Goal: Transaction & Acquisition: Purchase product/service

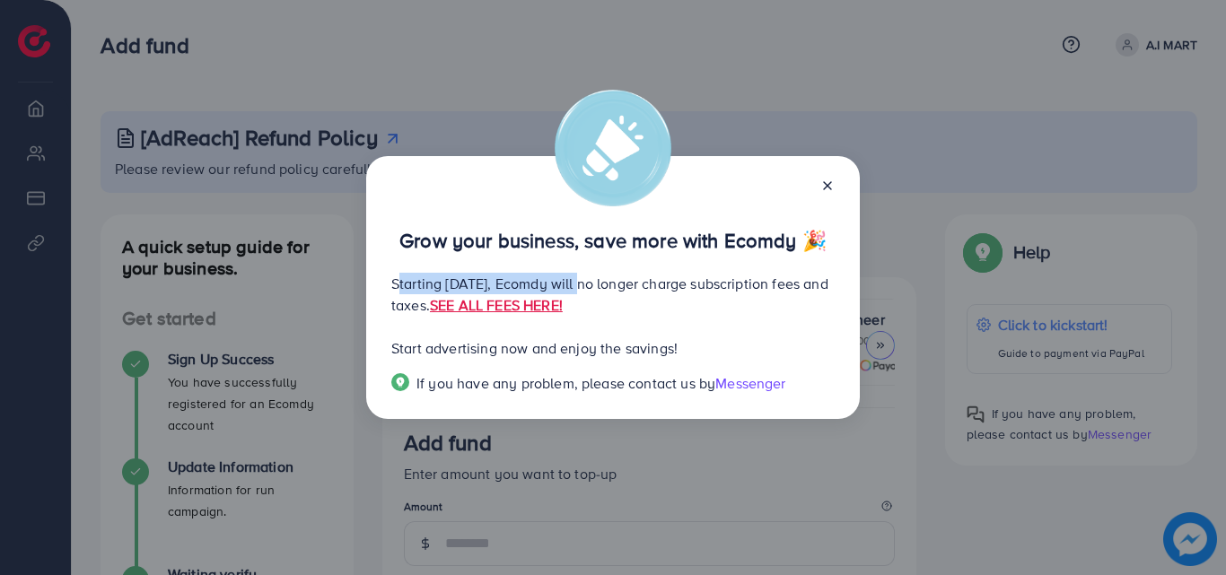
drag, startPoint x: 392, startPoint y: 281, endPoint x: 582, endPoint y: 273, distance: 189.6
click at [582, 273] on p "Starting [DATE], Ecomdy will no longer charge subscription fees and taxes. SEE …" at bounding box center [612, 294] width 443 height 43
click at [829, 189] on icon at bounding box center [827, 186] width 14 height 14
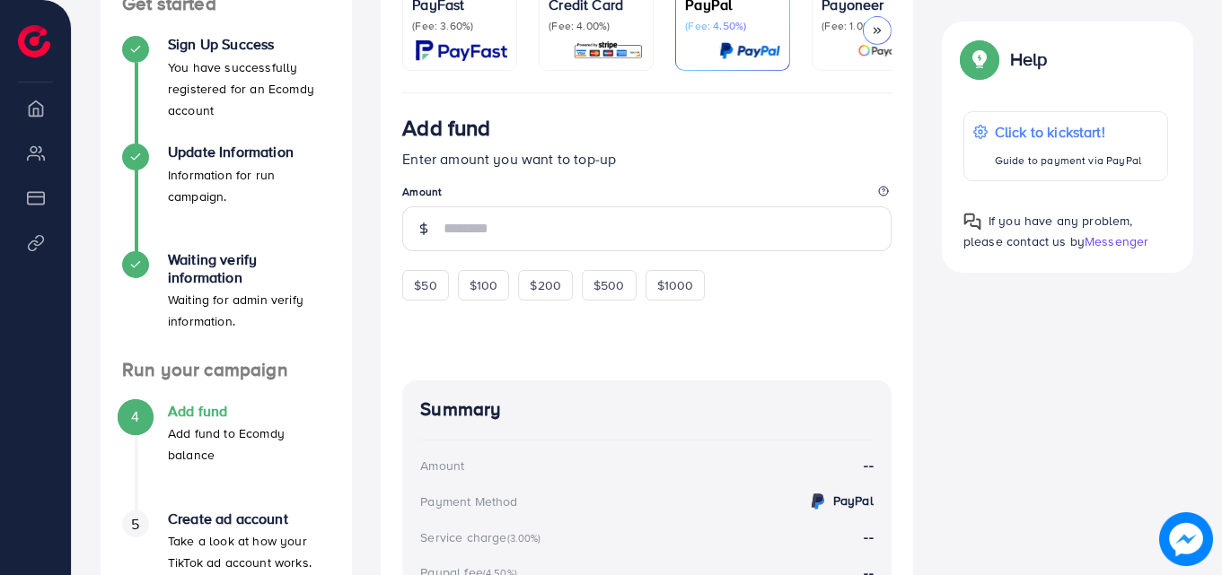
scroll to position [274, 0]
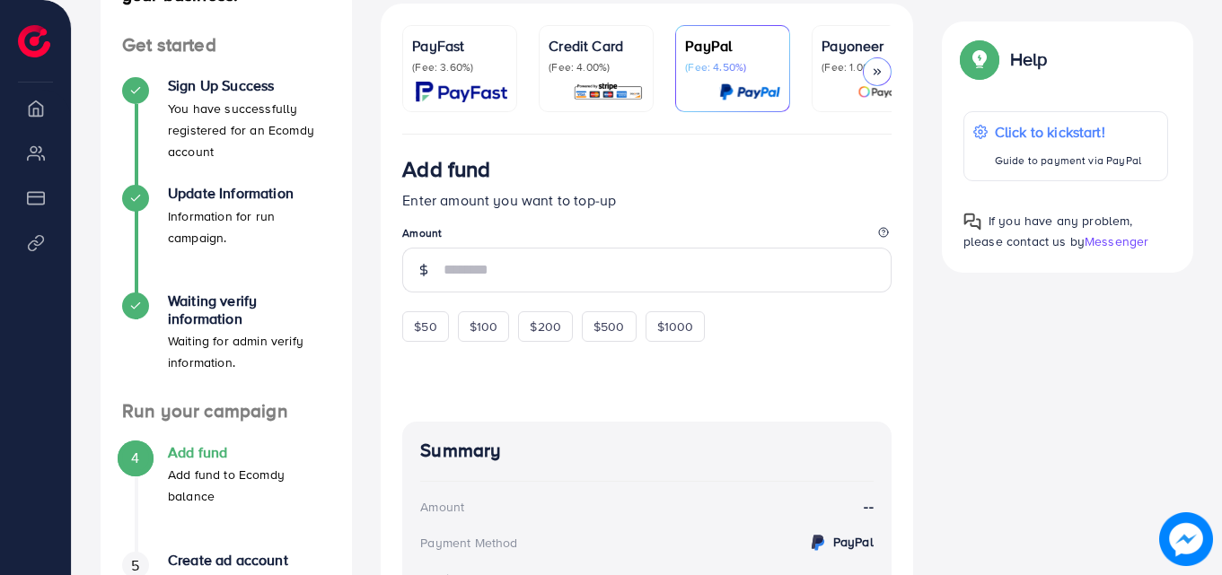
click at [869, 78] on div at bounding box center [877, 71] width 29 height 29
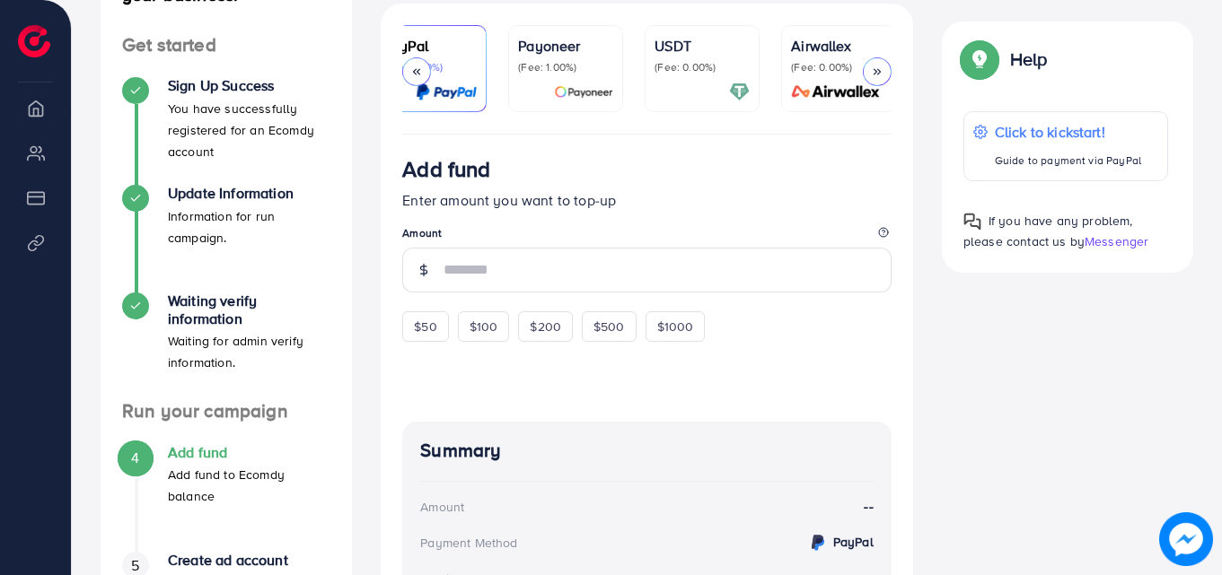
scroll to position [0, 308]
click at [703, 67] on p "(Fee: 0.00%)" at bounding box center [697, 67] width 95 height 14
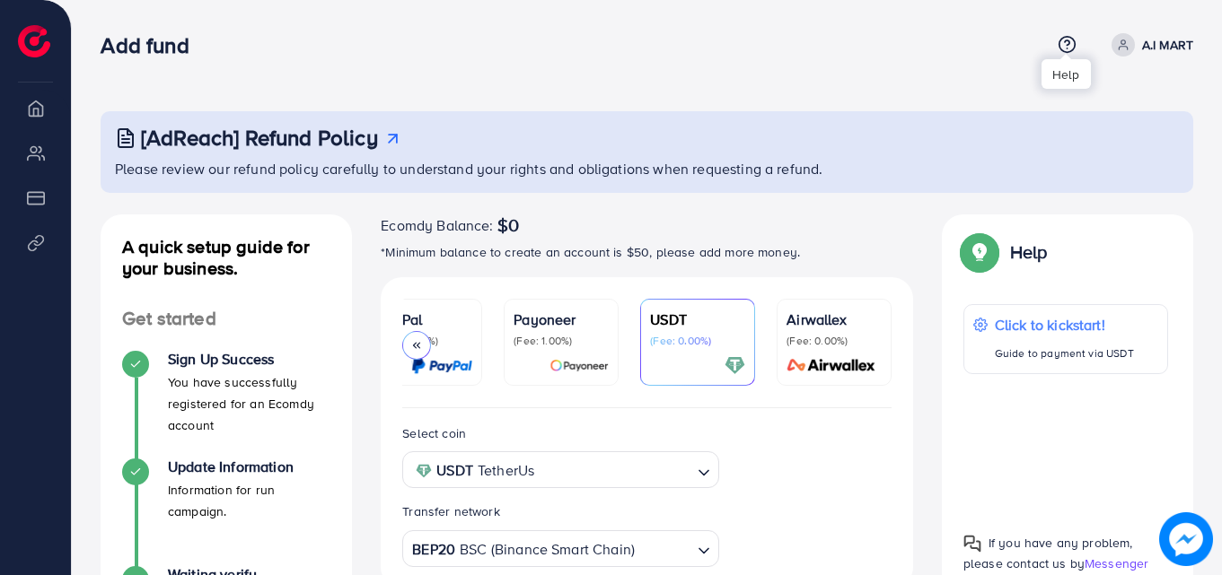
click at [1057, 40] on icon at bounding box center [1066, 44] width 19 height 19
